Goal: Task Accomplishment & Management: Complete application form

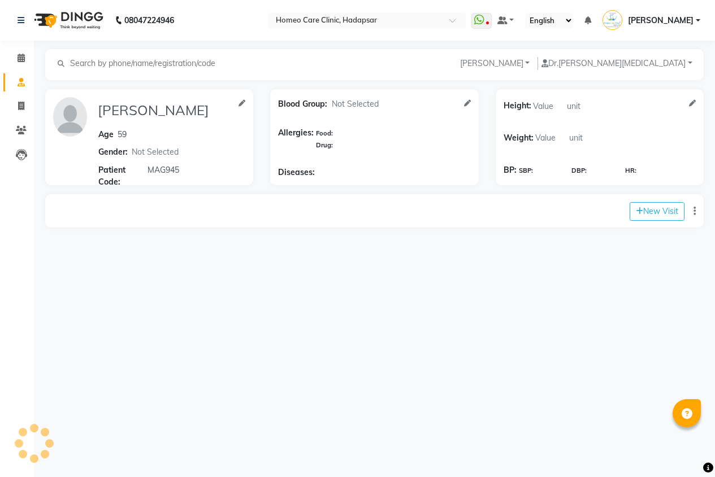
select select "[DEMOGRAPHIC_DATA]"
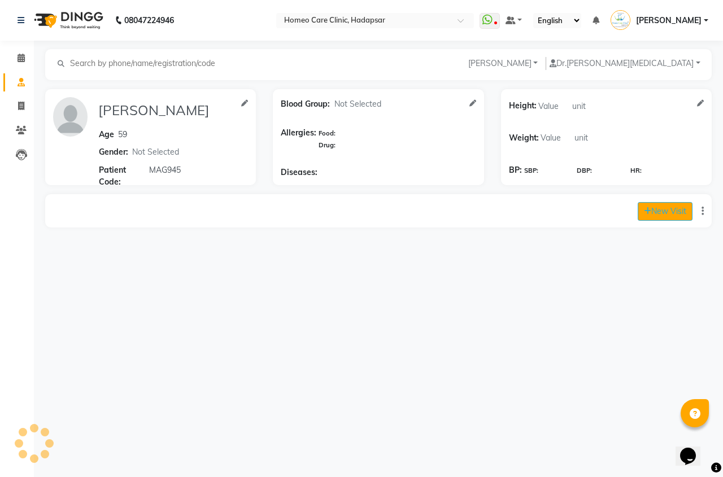
click at [654, 213] on button "New Visit" at bounding box center [665, 211] width 55 height 19
select select "inPerson"
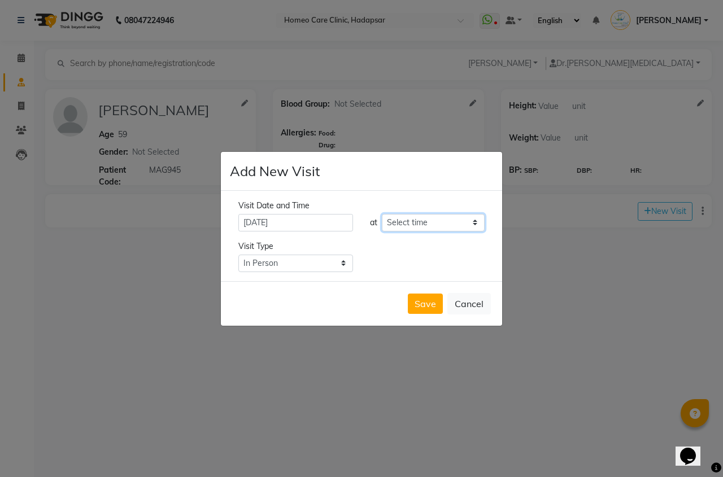
click at [406, 222] on select "Select time" at bounding box center [433, 223] width 103 height 18
click at [574, 255] on ngb-modal-window "Add New Visit Visit Date and Time [DATE] at Select time Visit Type Select Type …" at bounding box center [361, 238] width 723 height 477
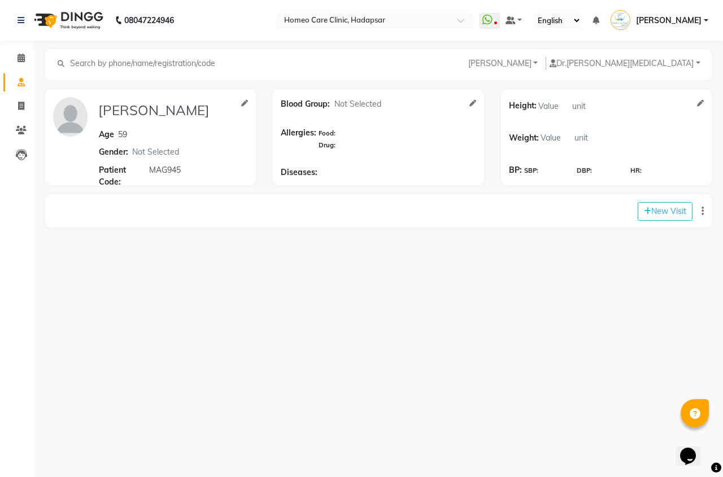
click at [618, 264] on div "08047224946 Select Location × Homeo Care Clinic, Hadapsar WhatsApp Status ✕ Sta…" at bounding box center [361, 238] width 723 height 477
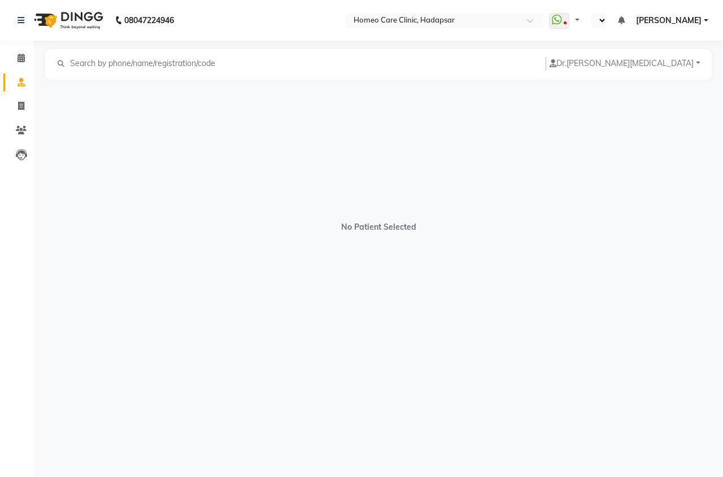
select select "en"
select select "[DEMOGRAPHIC_DATA]"
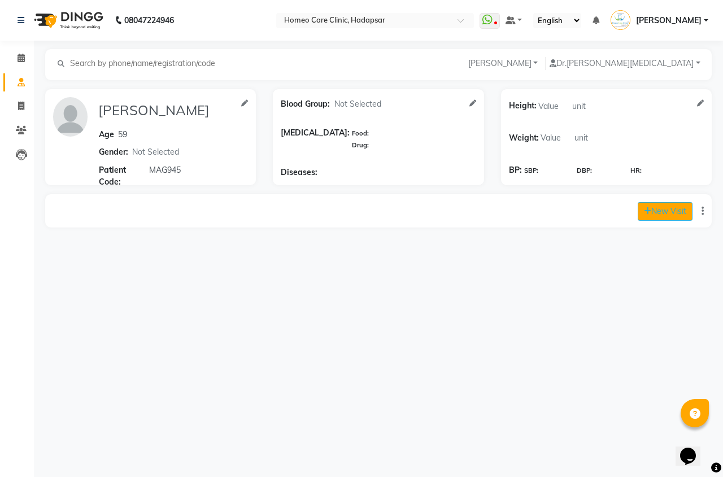
click at [673, 214] on button "New Visit" at bounding box center [665, 211] width 55 height 19
select select "1110"
select select "inPerson"
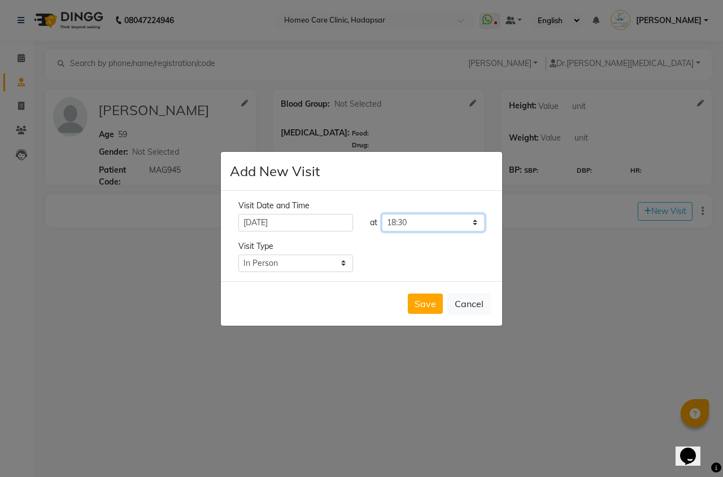
click at [440, 223] on select "Select time 09:00 09:05 09:10 09:15 09:20 09:25 09:30 09:35 09:40 09:45 09:50 0…" at bounding box center [433, 223] width 103 height 18
click at [382, 214] on select "Select time 09:00 09:05 09:10 09:15 09:20 09:25 09:30 09:35 09:40 09:45 09:50 0…" at bounding box center [433, 223] width 103 height 18
click at [442, 224] on select "Select time 09:00 09:05 09:10 09:15 09:20 09:25 09:30 09:35 09:40 09:45 09:50 0…" at bounding box center [433, 223] width 103 height 18
click at [382, 214] on select "Select time 09:00 09:05 09:10 09:15 09:20 09:25 09:30 09:35 09:40 09:45 09:50 0…" at bounding box center [433, 223] width 103 height 18
click at [423, 222] on select "Select time 09:00 09:05 09:10 09:15 09:20 09:25 09:30 09:35 09:40 09:45 09:50 0…" at bounding box center [433, 223] width 103 height 18
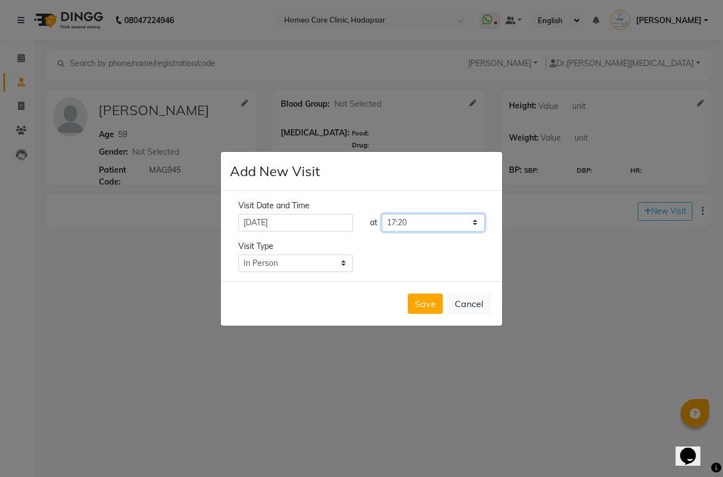
select select "1055"
click at [382, 214] on select "Select time 09:00 09:05 09:10 09:15 09:20 09:25 09:30 09:35 09:40 09:45 09:50 0…" at bounding box center [433, 223] width 103 height 18
click at [422, 311] on button "Save" at bounding box center [425, 304] width 35 height 20
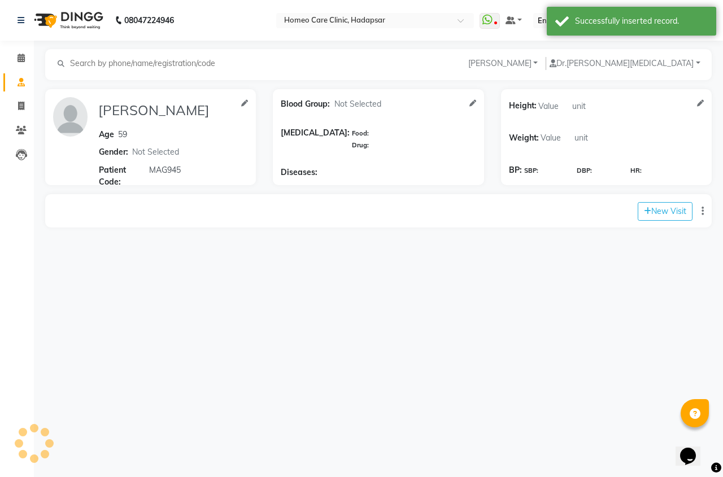
type input "[PERSON_NAME]"
type input "59"
select select "[DEMOGRAPHIC_DATA]"
type input "MAG945"
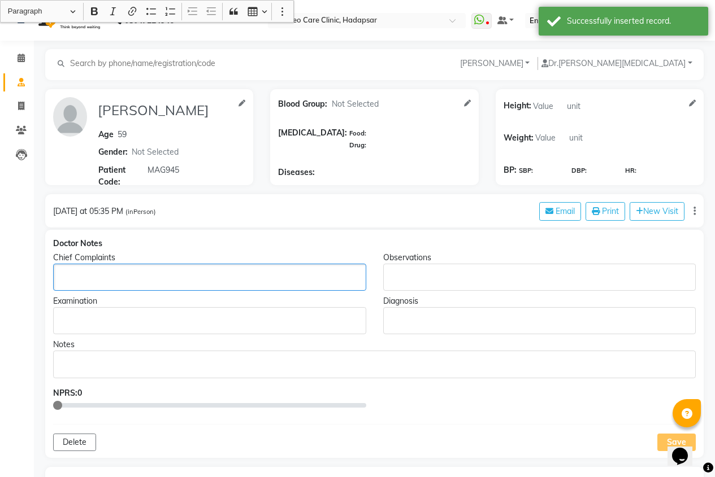
click at [241, 276] on p "Rich Text Editor, main" at bounding box center [209, 278] width 302 height 12
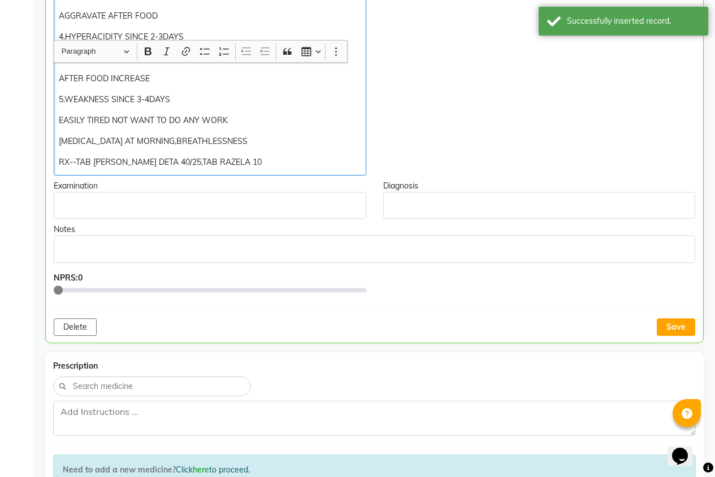
scroll to position [449, 0]
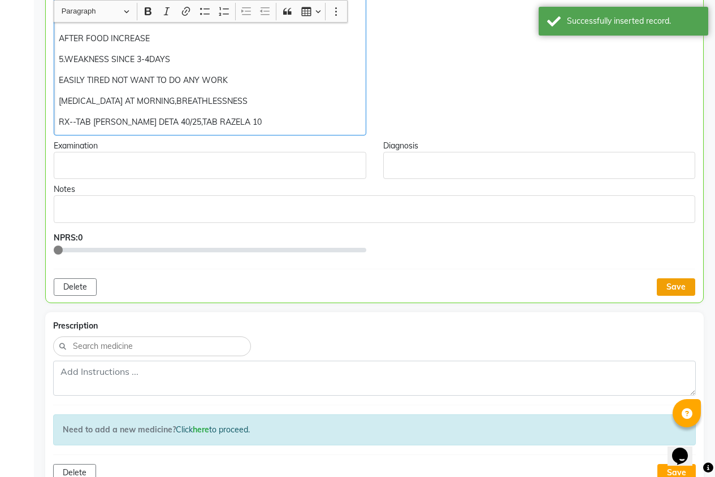
click at [675, 287] on button "Save" at bounding box center [676, 288] width 38 height 18
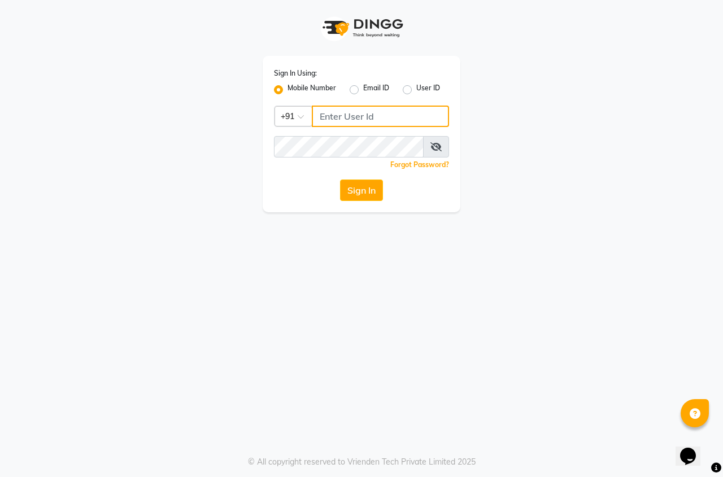
click at [399, 126] on input "Username" at bounding box center [380, 116] width 137 height 21
type input "9689358888"
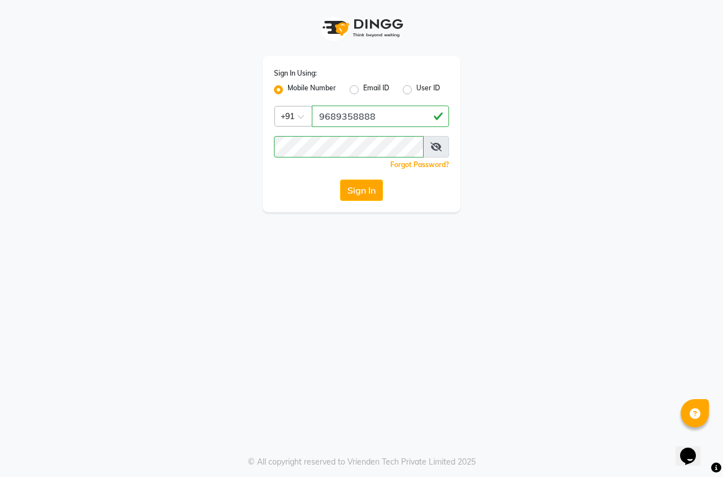
click at [425, 145] on span at bounding box center [436, 146] width 26 height 21
click at [441, 144] on icon at bounding box center [436, 146] width 11 height 9
click at [359, 196] on button "Sign In" at bounding box center [361, 190] width 43 height 21
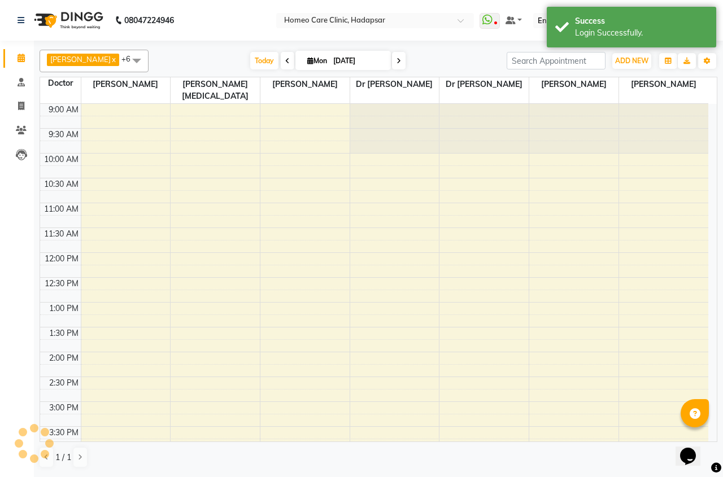
scroll to position [336, 0]
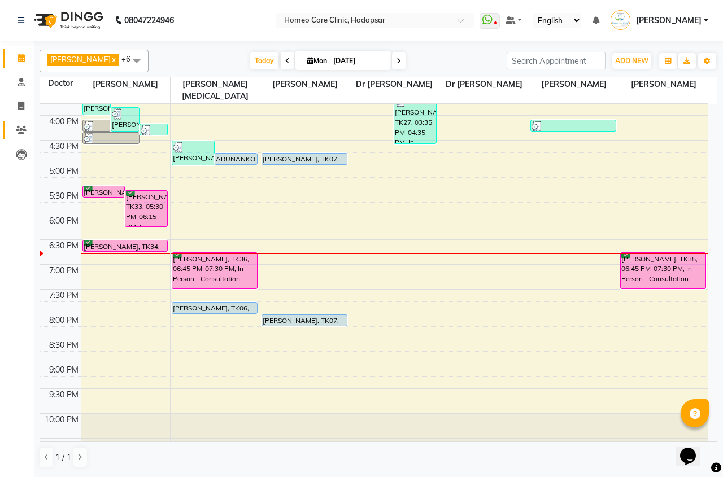
click at [13, 123] on link "Patients" at bounding box center [16, 130] width 27 height 19
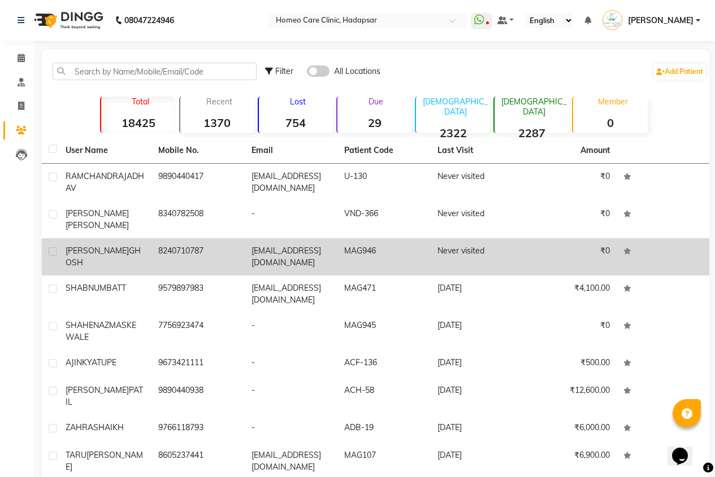
click at [154, 245] on td "8240710787" at bounding box center [197, 256] width 93 height 37
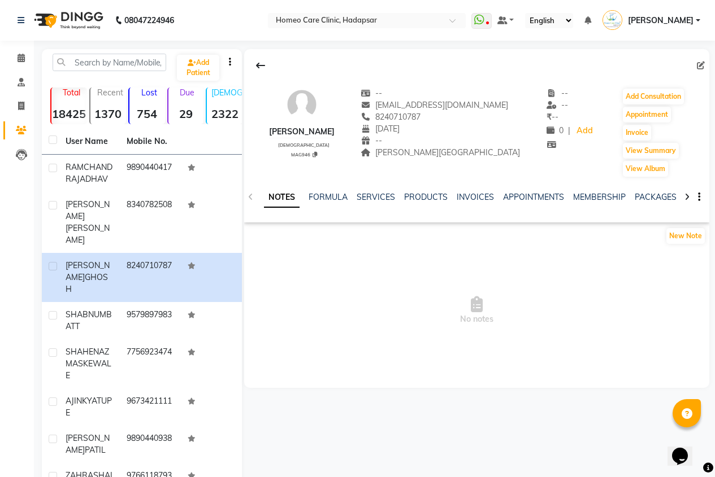
click at [688, 192] on div at bounding box center [686, 196] width 13 height 22
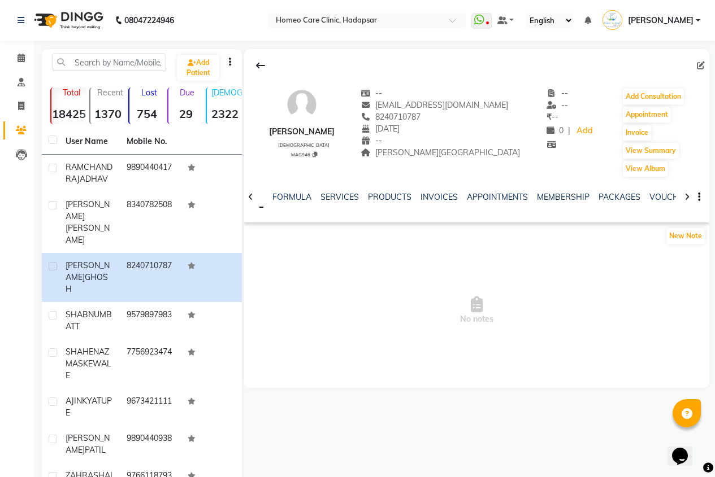
click at [688, 192] on div at bounding box center [686, 196] width 13 height 22
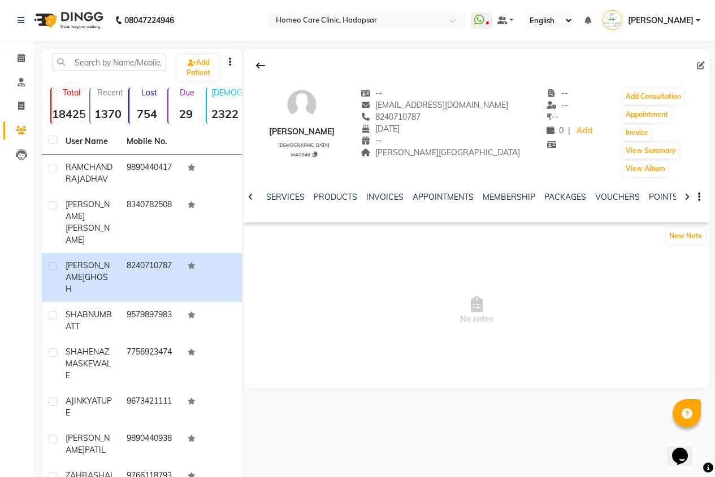
click at [688, 192] on div at bounding box center [686, 196] width 13 height 22
click at [687, 192] on div at bounding box center [686, 196] width 13 height 22
click at [687, 192] on div "NOTES FORMULA SERVICES PRODUCTS INVOICES APPOINTMENTS MEMBERSHIP PACKAGES VOUCH…" at bounding box center [476, 197] width 465 height 39
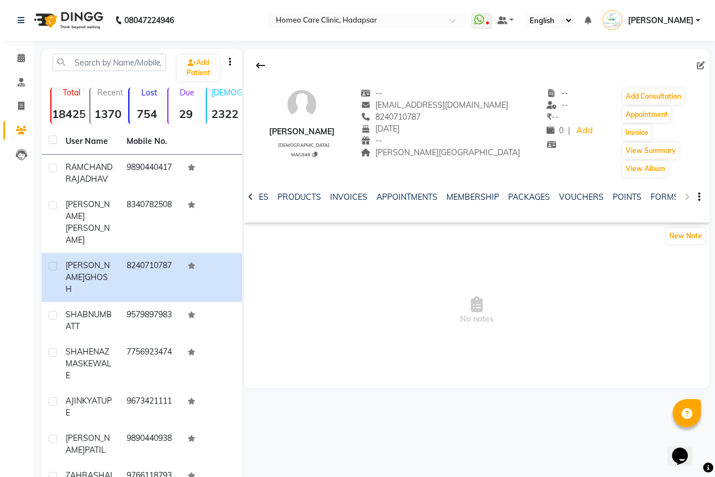
click at [687, 192] on div "NOTES FORMULA SERVICES PRODUCTS INVOICES APPOINTMENTS MEMBERSHIP PACKAGES VOUCH…" at bounding box center [476, 197] width 465 height 39
click at [661, 194] on link "FORMS" at bounding box center [664, 197] width 28 height 10
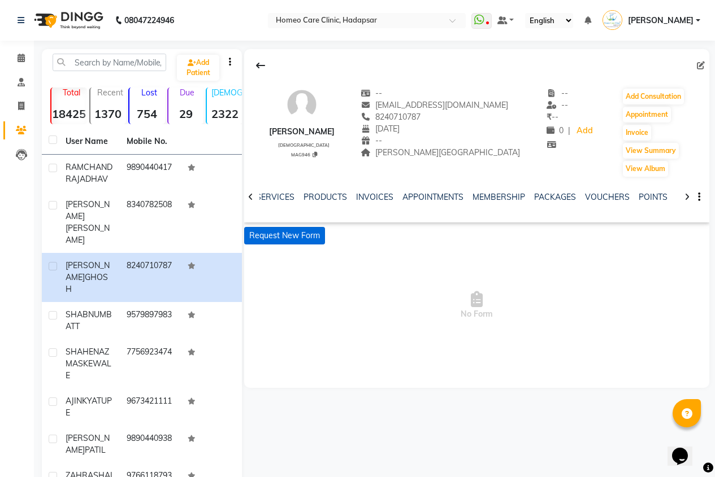
click at [321, 236] on button "Request New Form" at bounding box center [284, 236] width 81 height 18
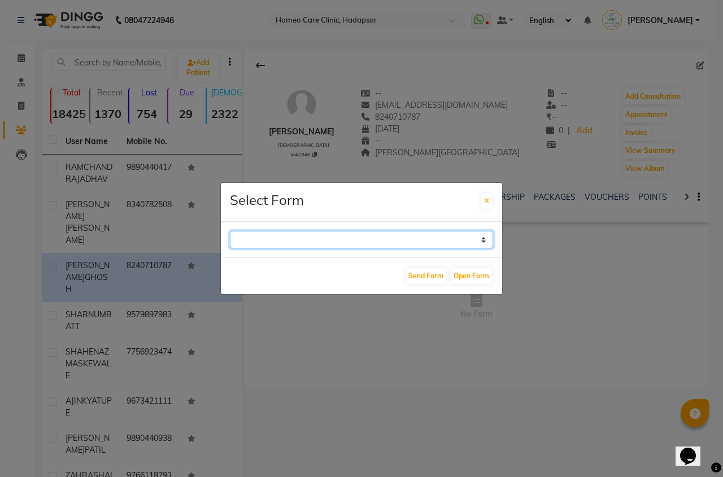
click at [475, 243] on select "Case Taking Form" at bounding box center [361, 240] width 263 height 18
select select "196"
click at [230, 231] on select "Case Taking Form" at bounding box center [361, 240] width 263 height 18
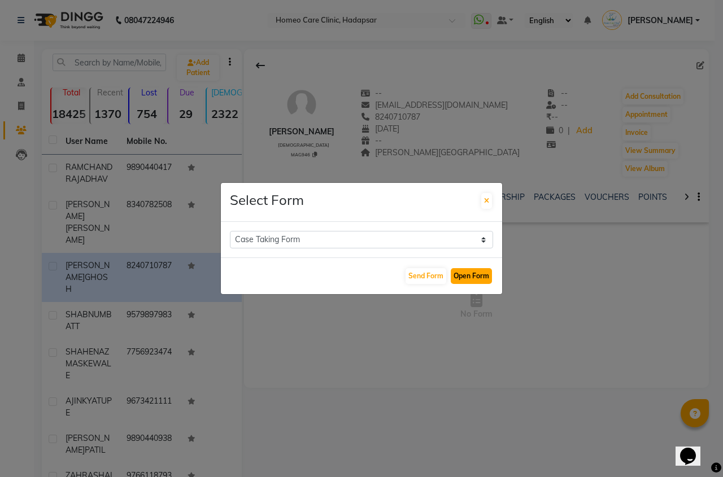
click at [471, 278] on button "Open Form" at bounding box center [471, 276] width 41 height 16
